Goal: Transaction & Acquisition: Purchase product/service

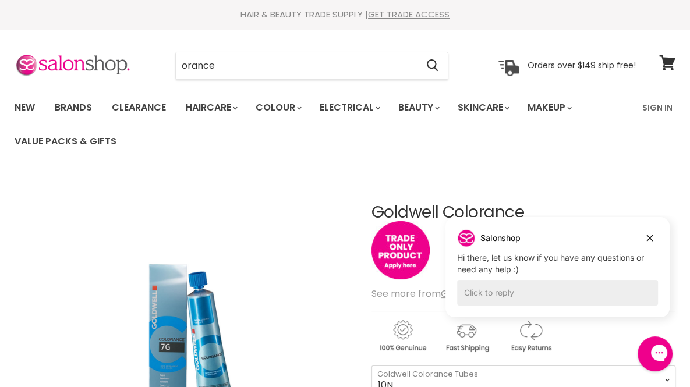
drag, startPoint x: 0, startPoint y: 0, endPoint x: 218, endPoint y: 42, distance: 221.8
click at [218, 42] on section "Menu [GEOGRAPHIC_DATA] Cancel" at bounding box center [345, 60] width 690 height 62
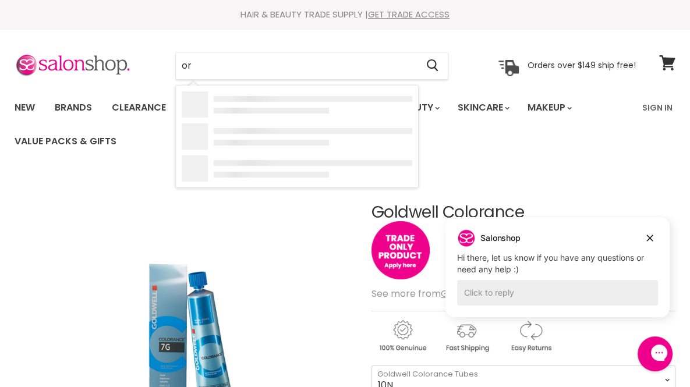
type input "o"
type input "colorance"
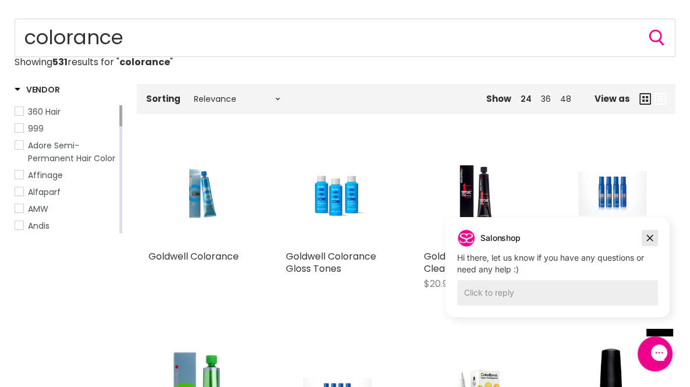
click at [650, 233] on icon "Dismiss campaign" at bounding box center [650, 238] width 12 height 14
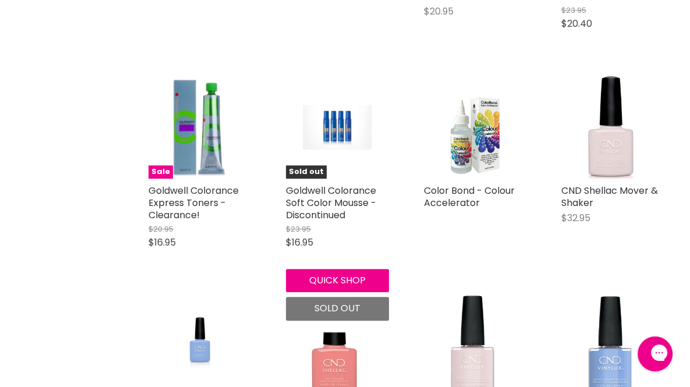
scroll to position [429, 0]
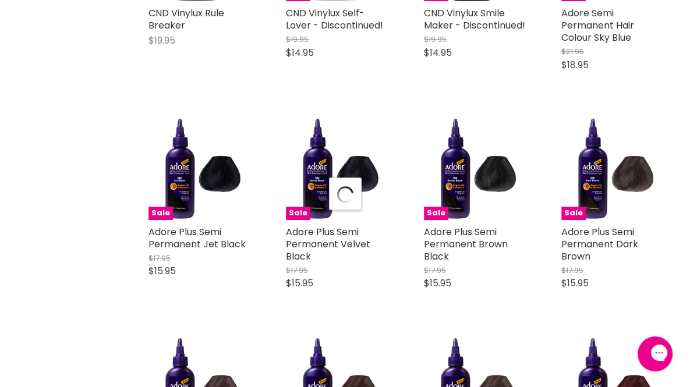
scroll to position [1346, 0]
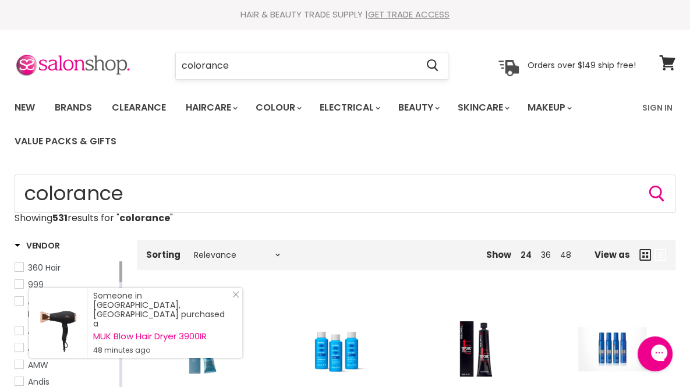
click at [257, 59] on input "colorance" at bounding box center [296, 65] width 241 height 27
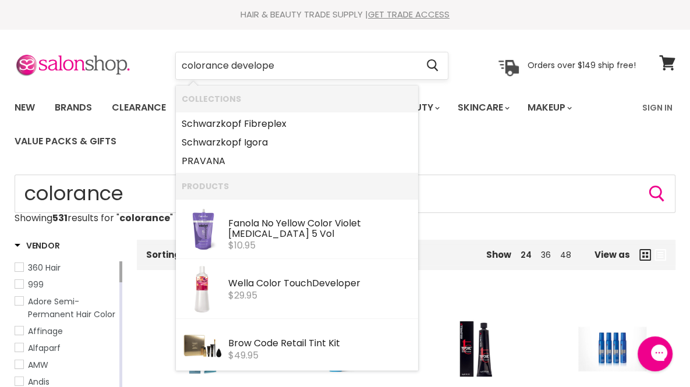
type input "colorance developer"
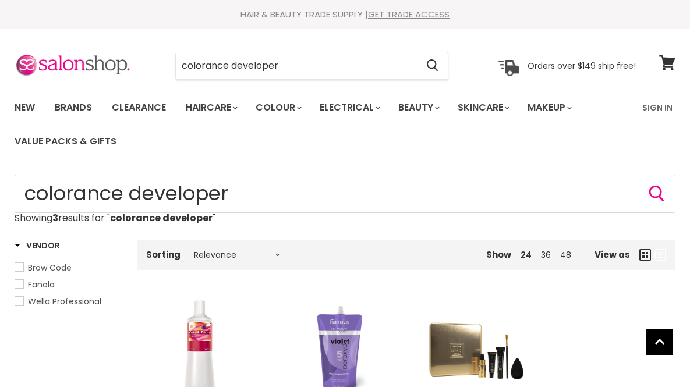
scroll to position [221, 0]
